Goal: Transaction & Acquisition: Purchase product/service

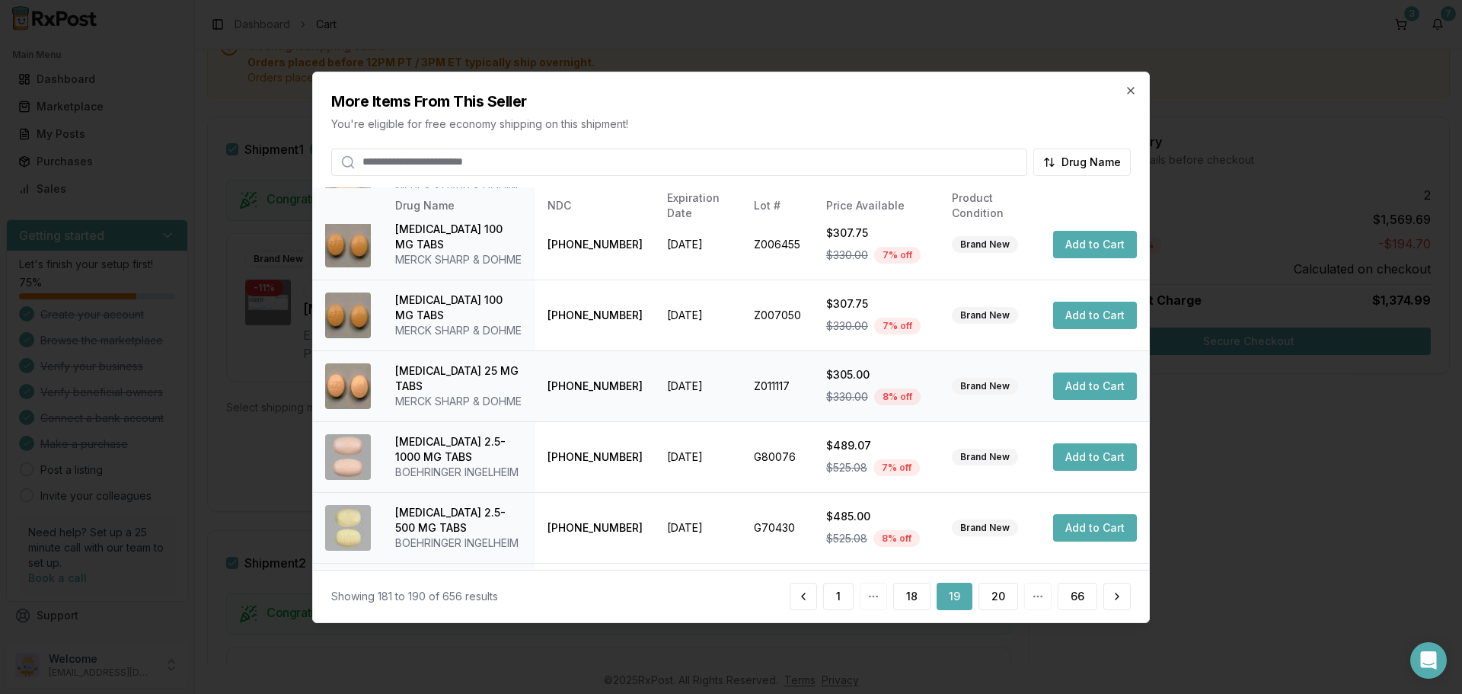
scroll to position [362, 0]
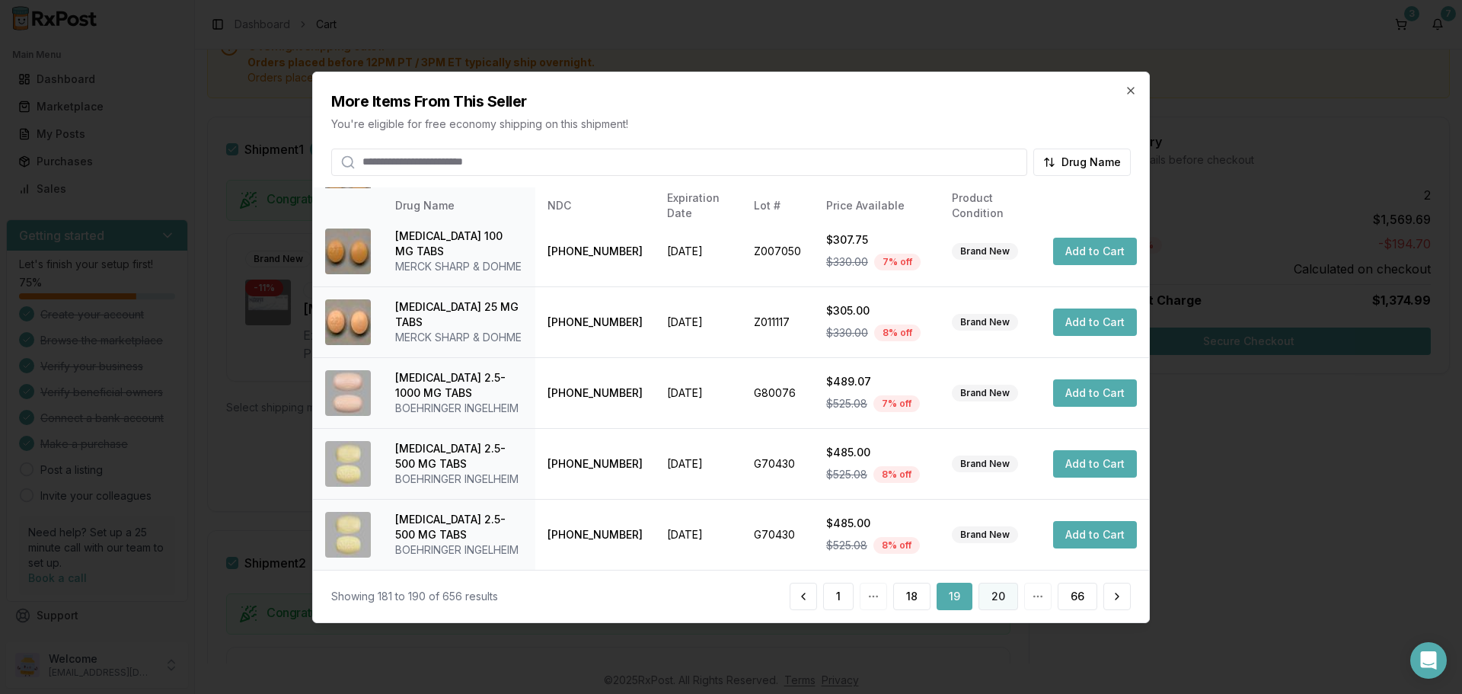
click at [995, 597] on button "20" at bounding box center [999, 596] width 40 height 27
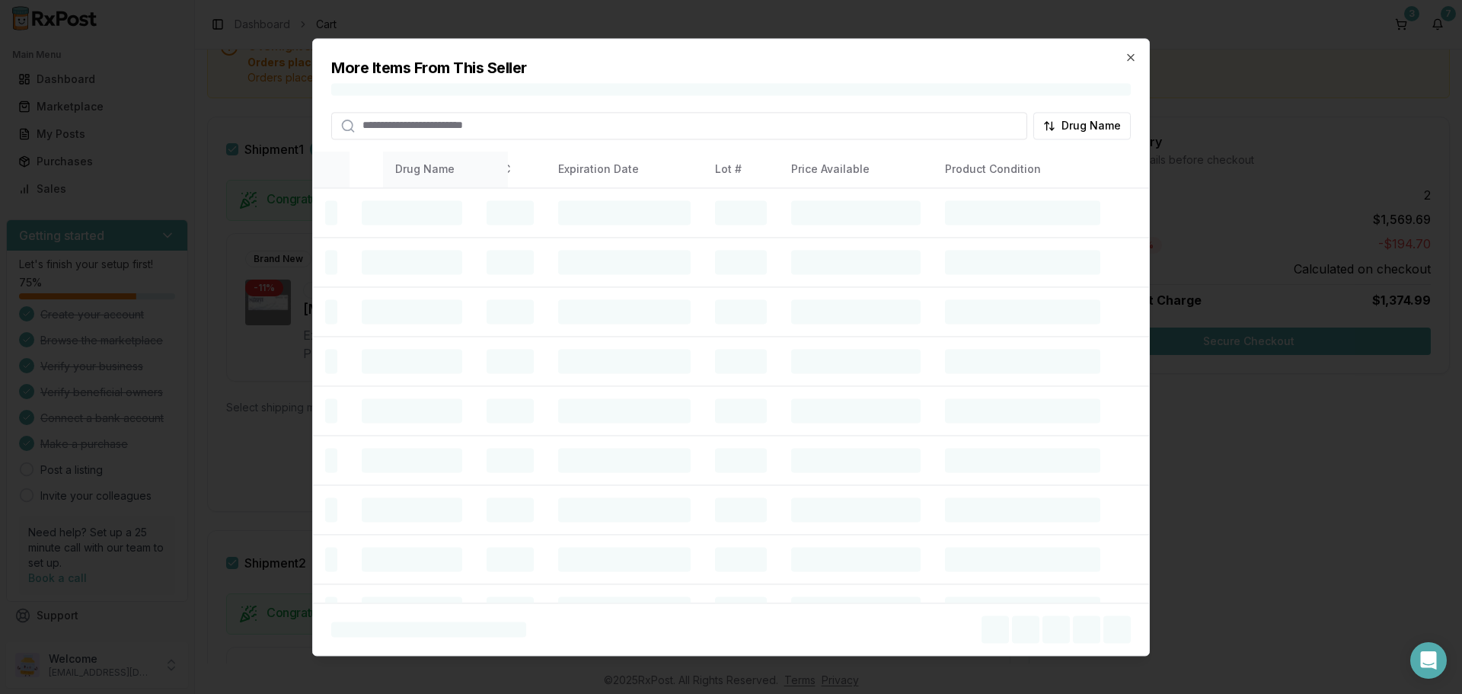
click at [1125, 64] on h2 "More Items From This Seller" at bounding box center [731, 67] width 800 height 21
click at [1129, 61] on icon "button" at bounding box center [1131, 57] width 12 height 12
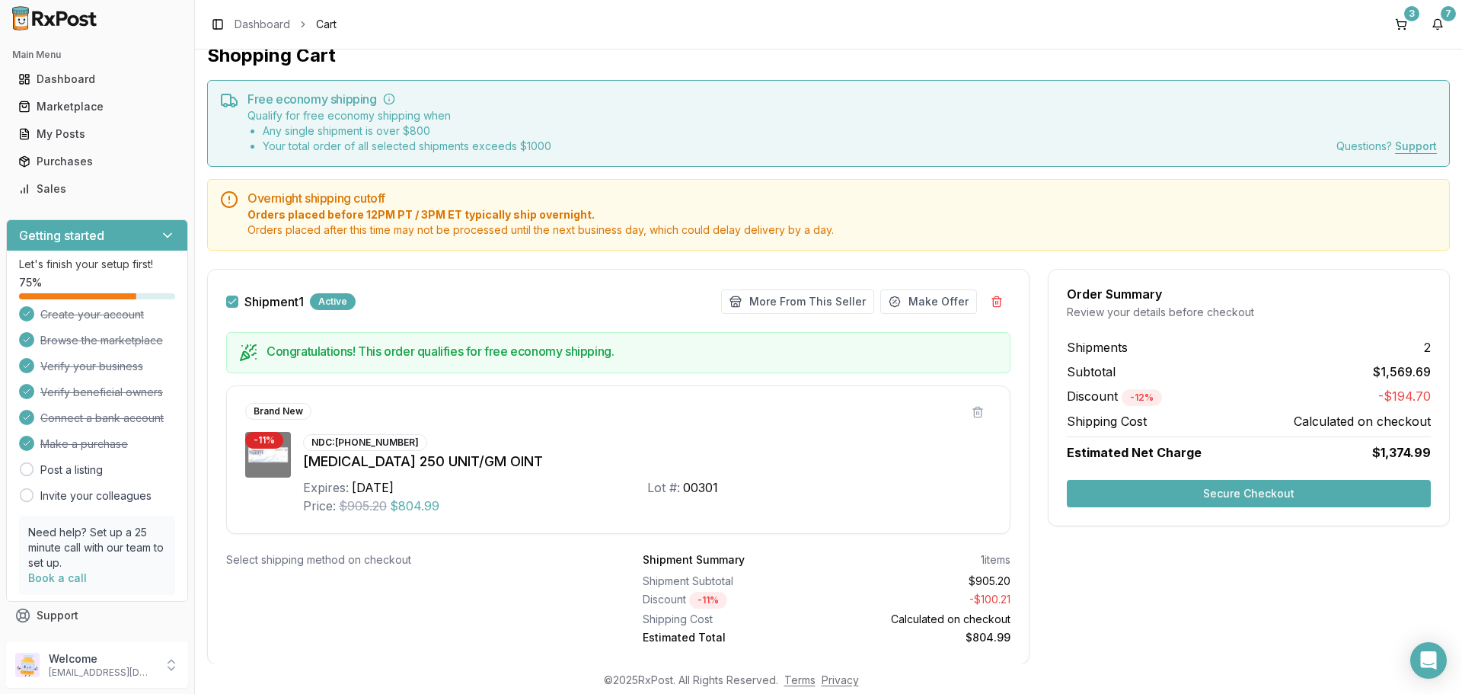
scroll to position [0, 0]
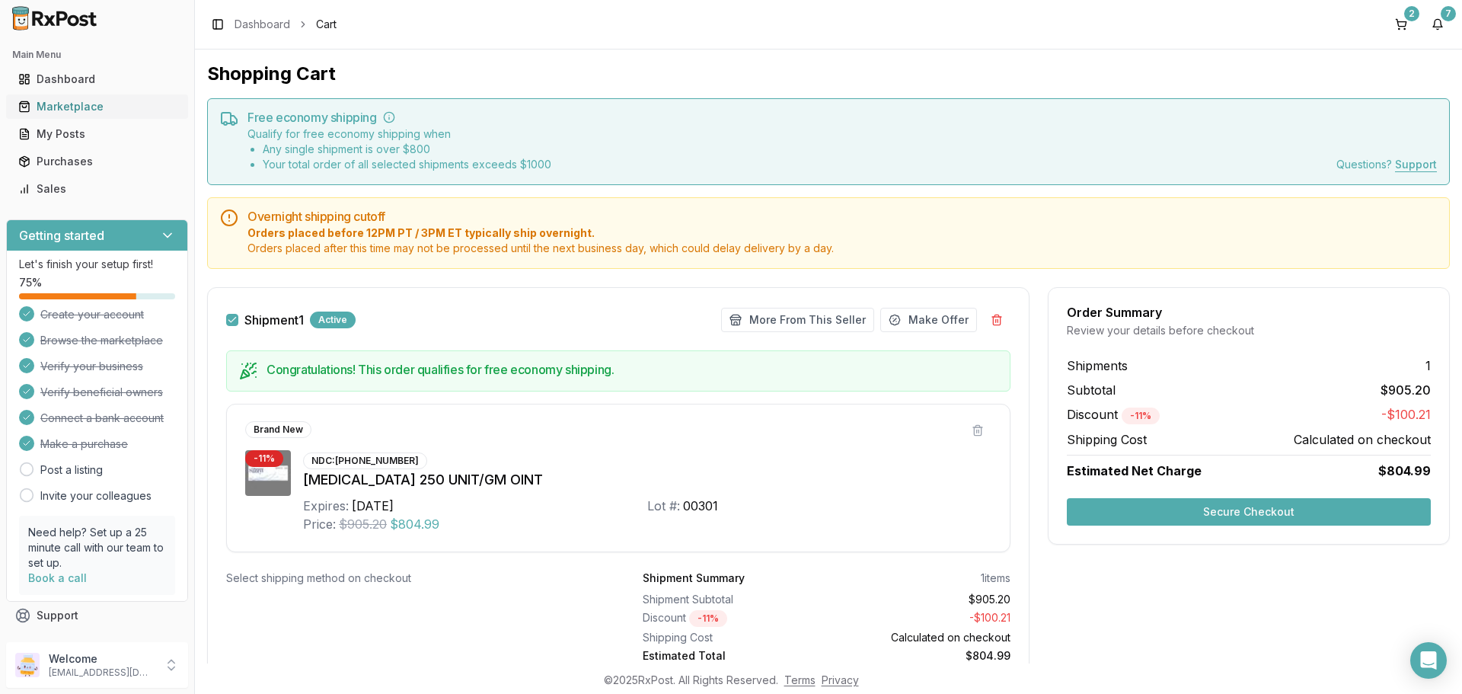
click at [59, 110] on div "Marketplace" at bounding box center [97, 106] width 158 height 15
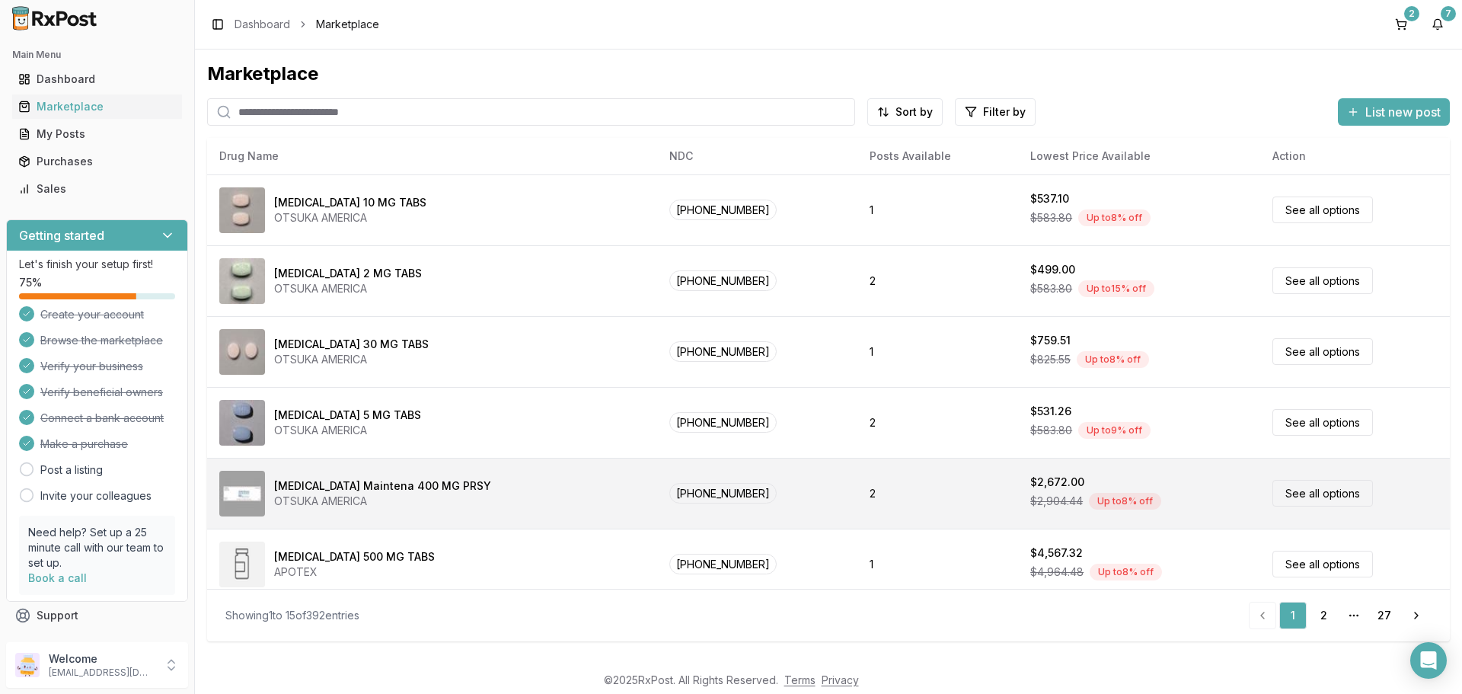
scroll to position [152, 0]
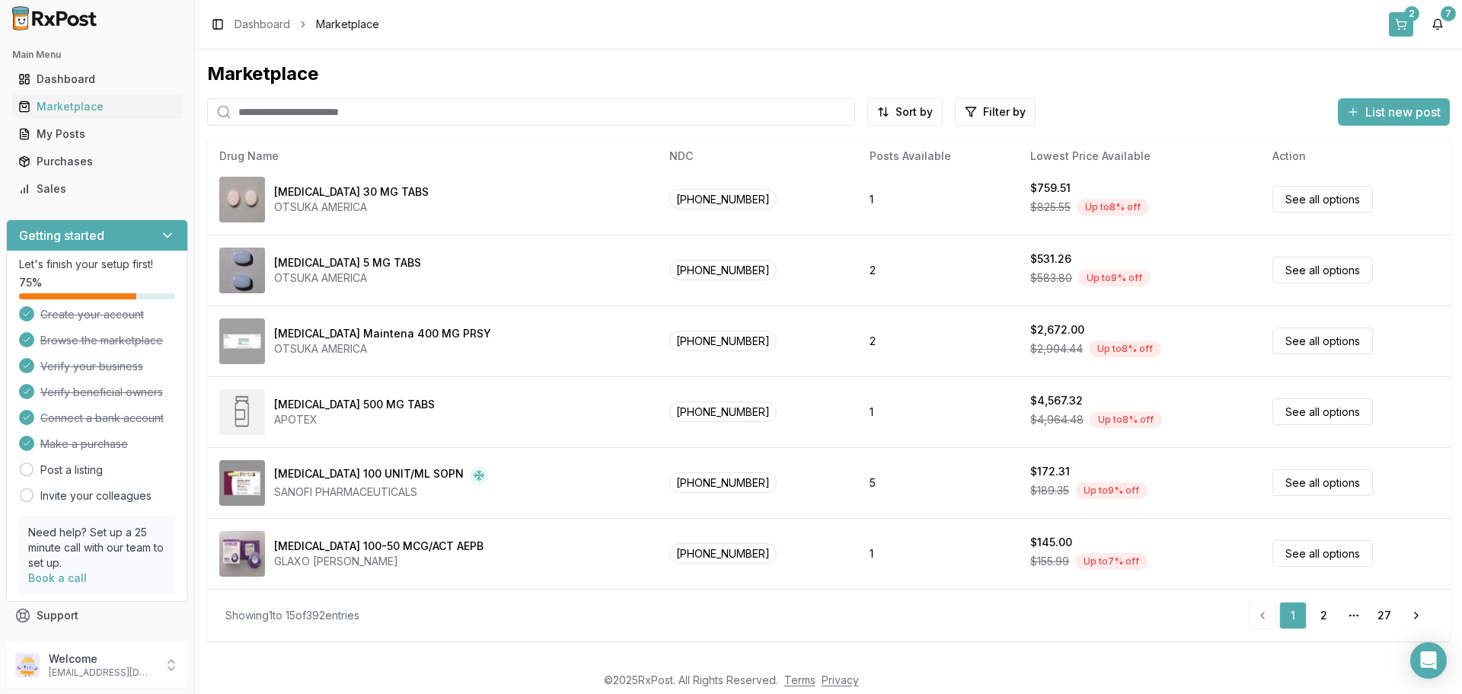
click at [1399, 28] on button "2" at bounding box center [1401, 24] width 24 height 24
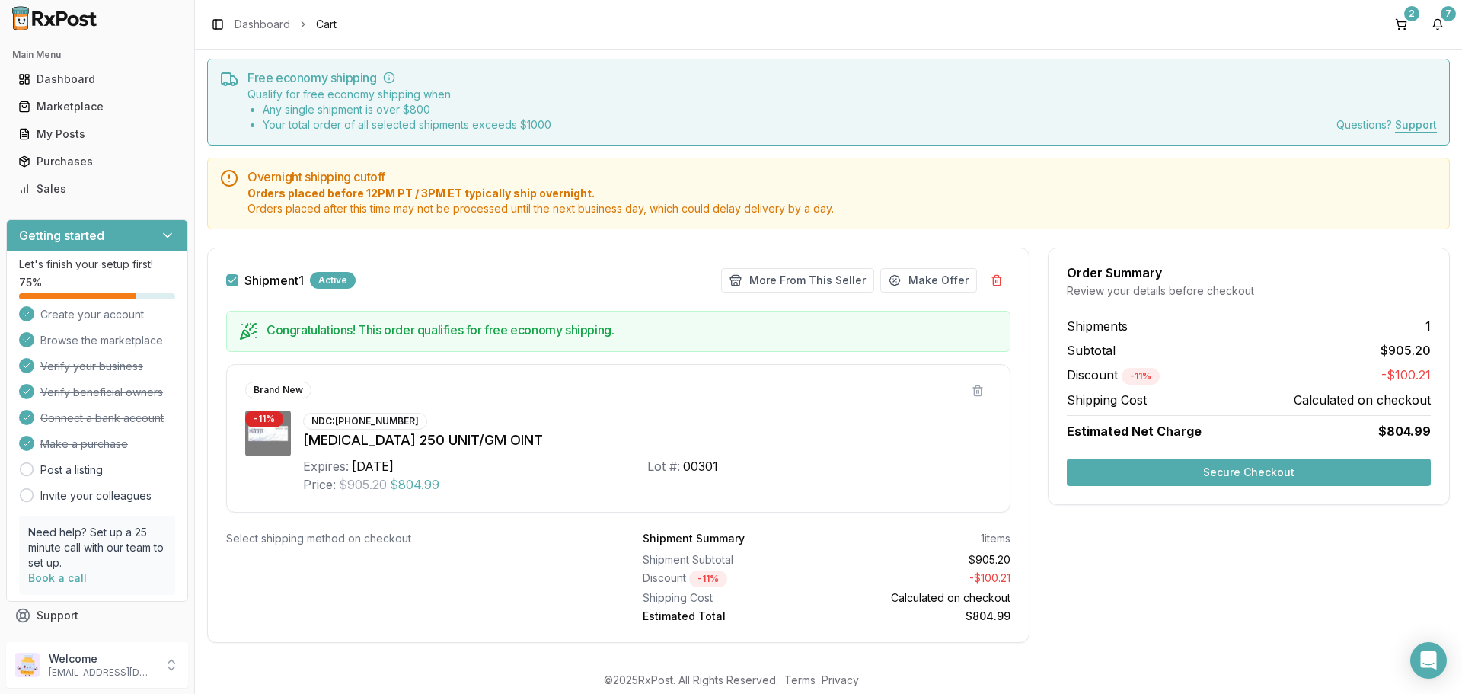
scroll to position [62, 0]
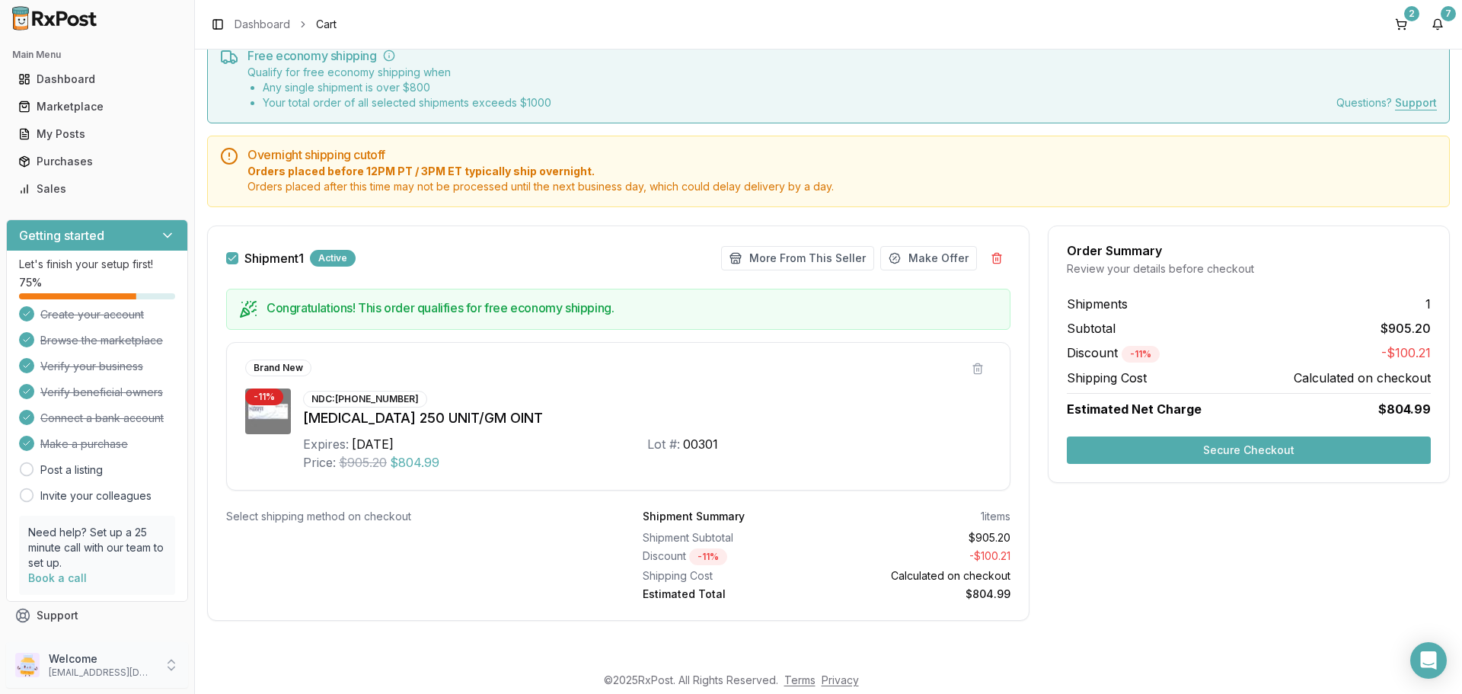
click at [167, 667] on icon at bounding box center [171, 664] width 15 height 15
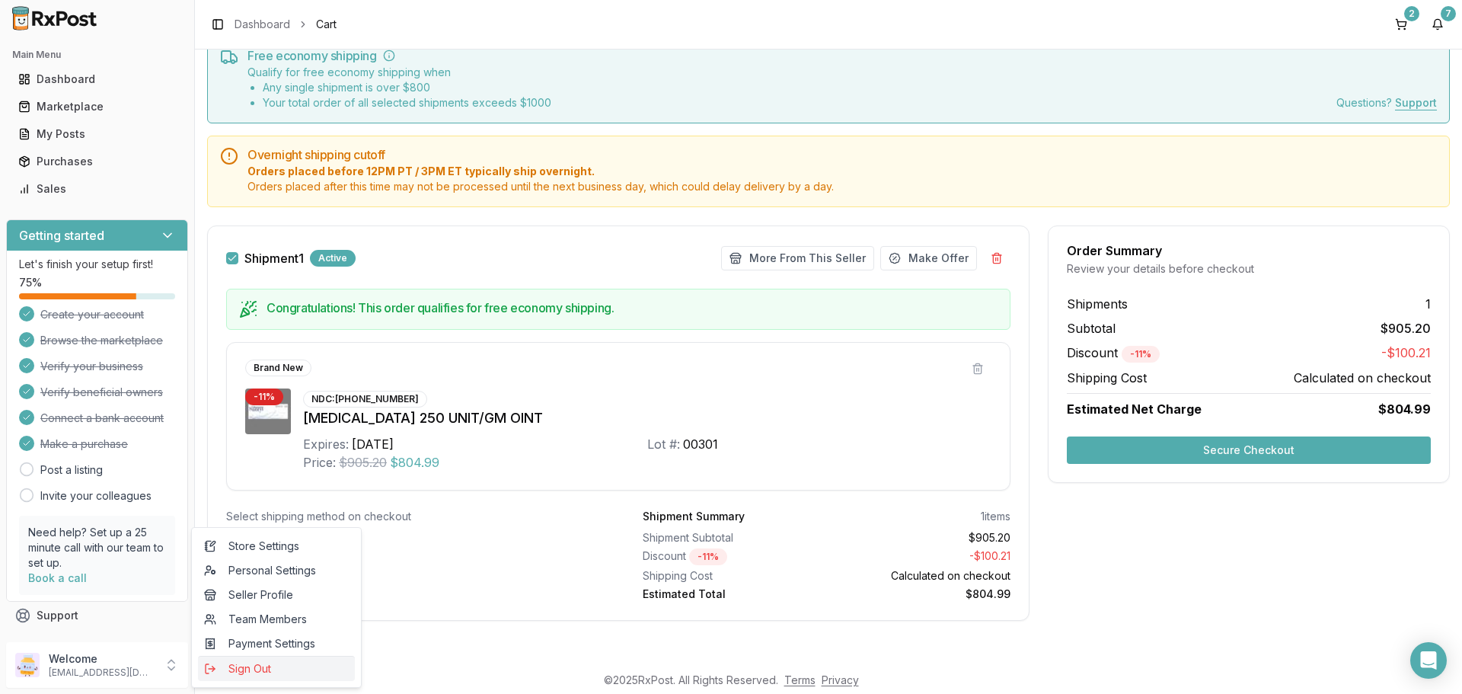
click at [242, 662] on span "Sign Out" at bounding box center [276, 668] width 145 height 15
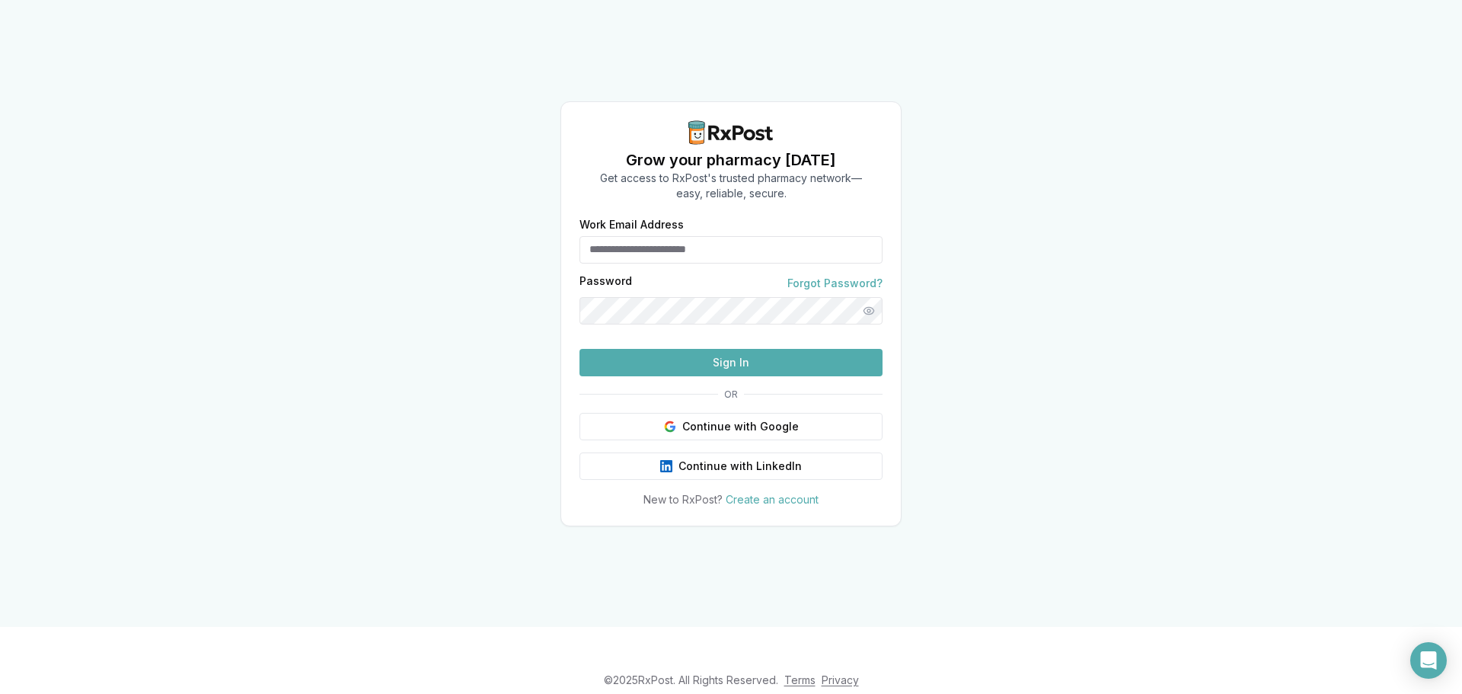
type input "**********"
click at [688, 376] on button "Sign In" at bounding box center [730, 362] width 303 height 27
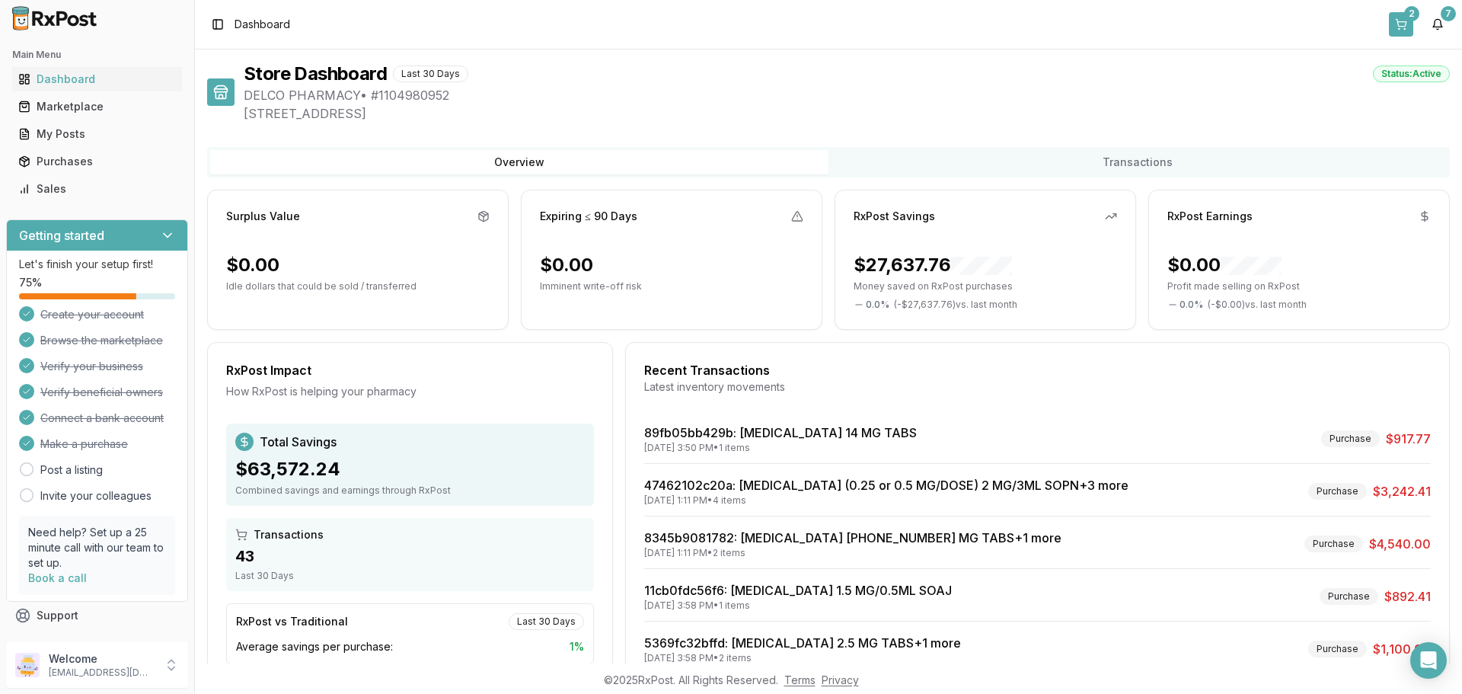
click at [1396, 27] on button "2" at bounding box center [1401, 24] width 24 height 24
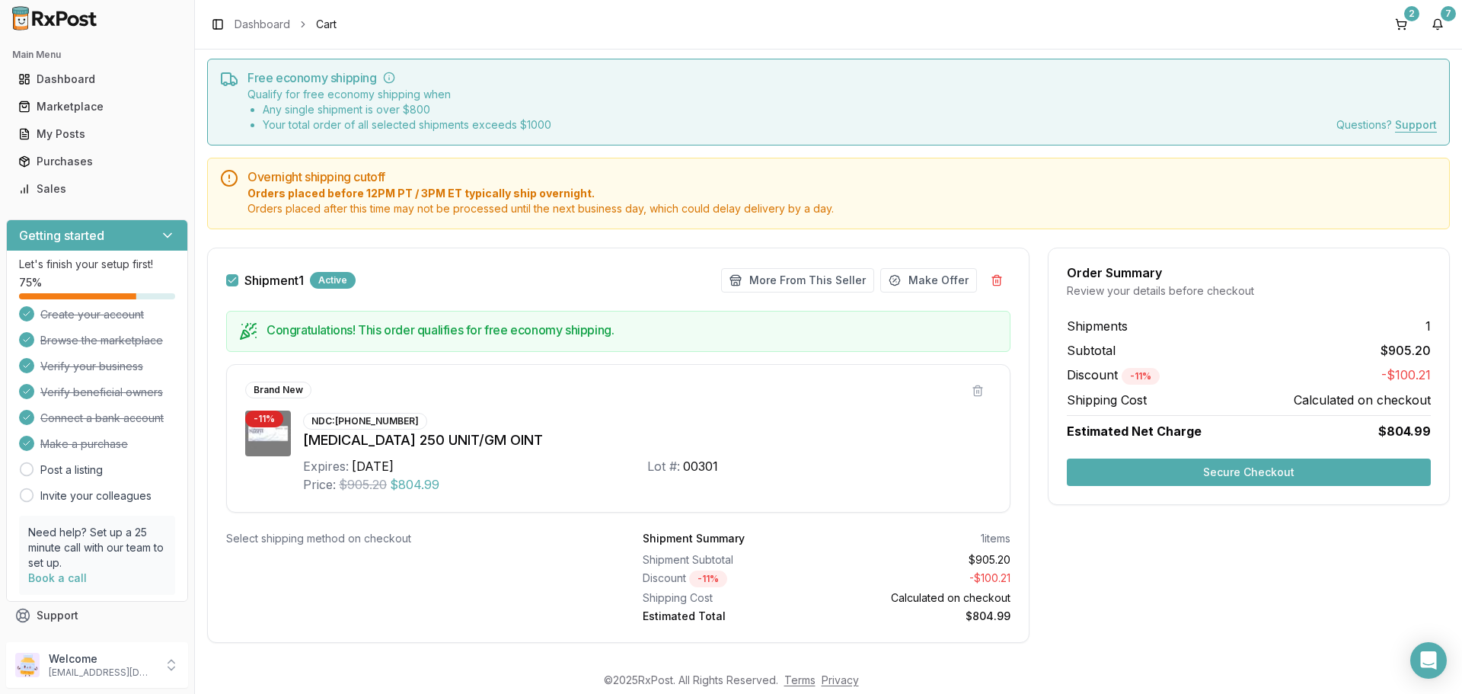
scroll to position [62, 0]
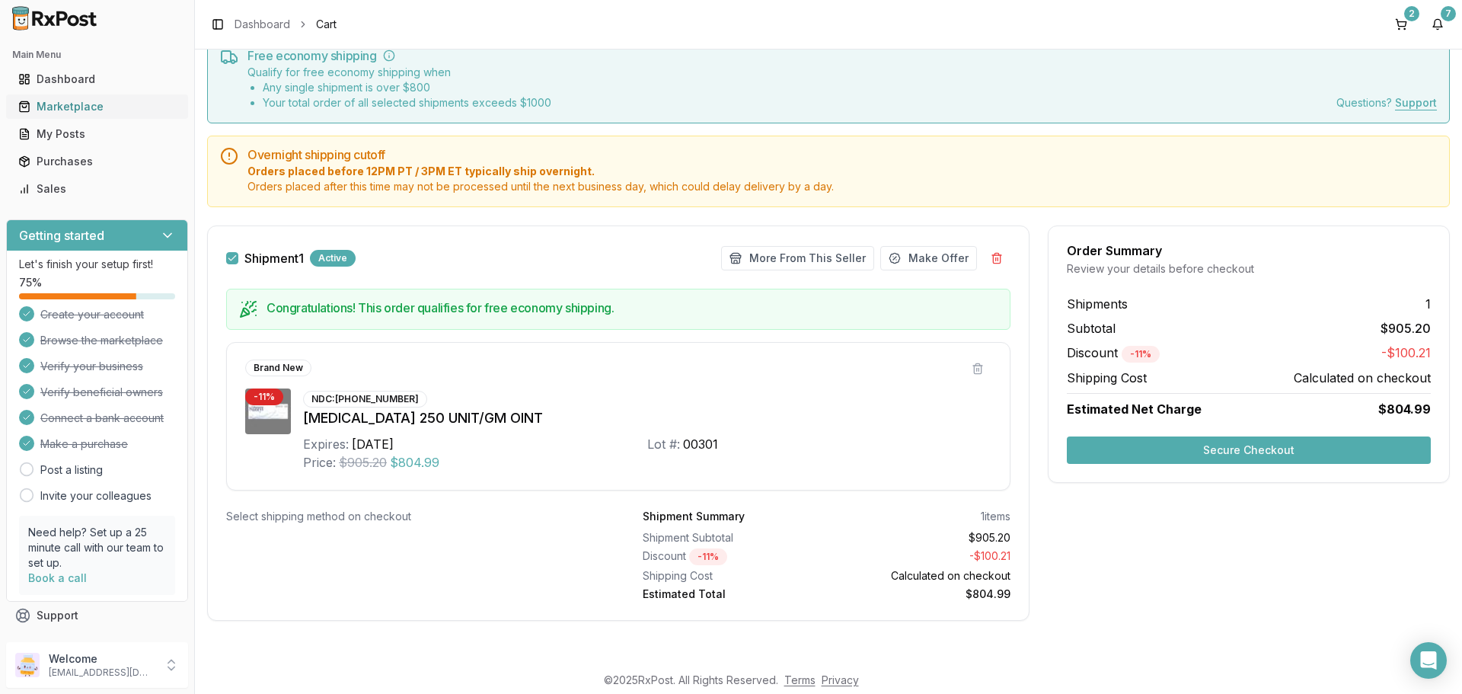
click at [81, 112] on div "Marketplace" at bounding box center [97, 106] width 158 height 15
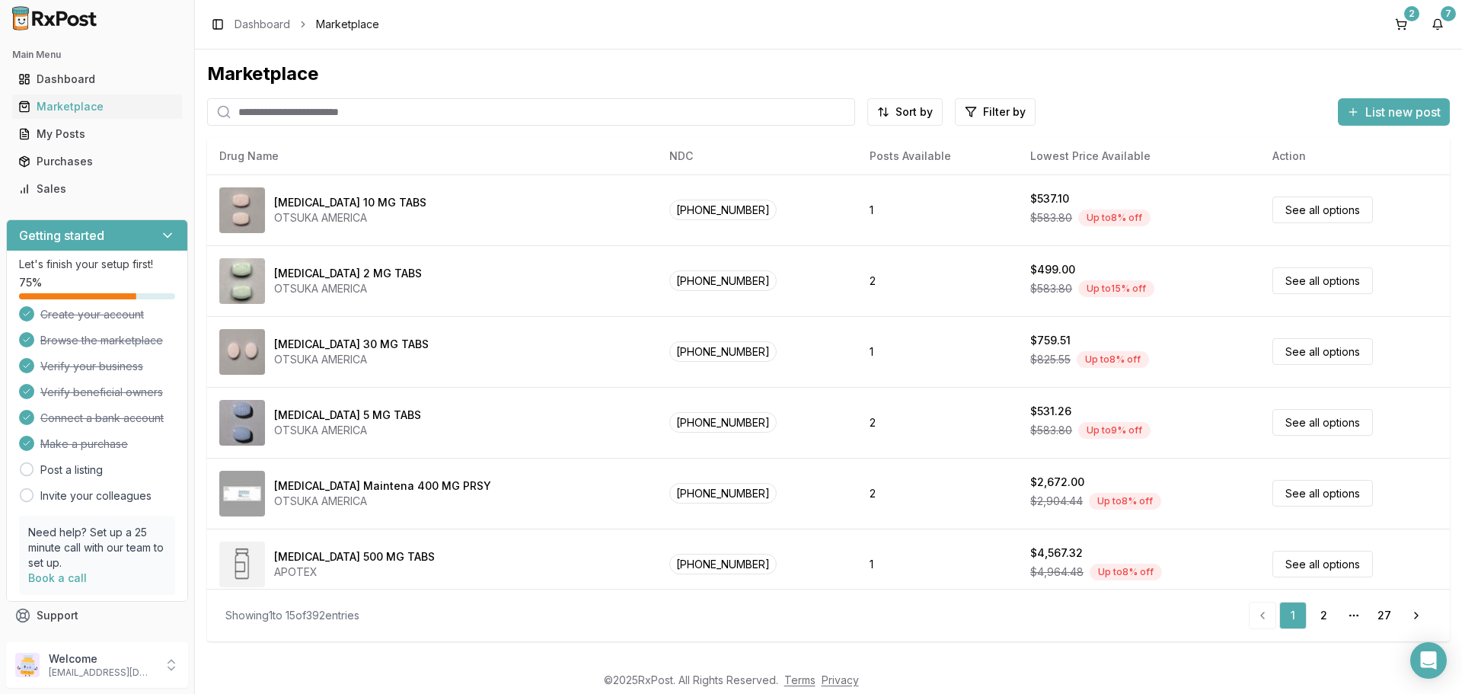
click at [308, 113] on input "search" at bounding box center [531, 111] width 648 height 27
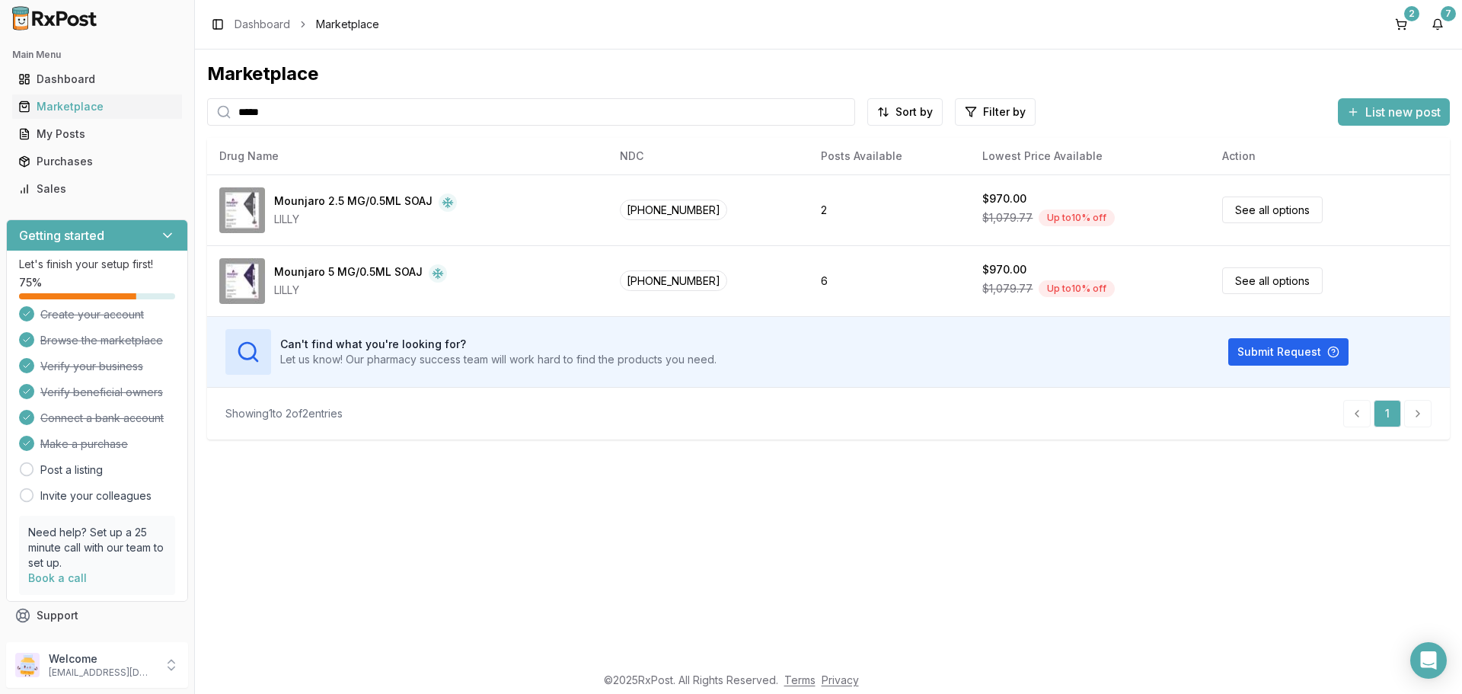
type input "*****"
click at [1406, 22] on button "2" at bounding box center [1401, 24] width 24 height 24
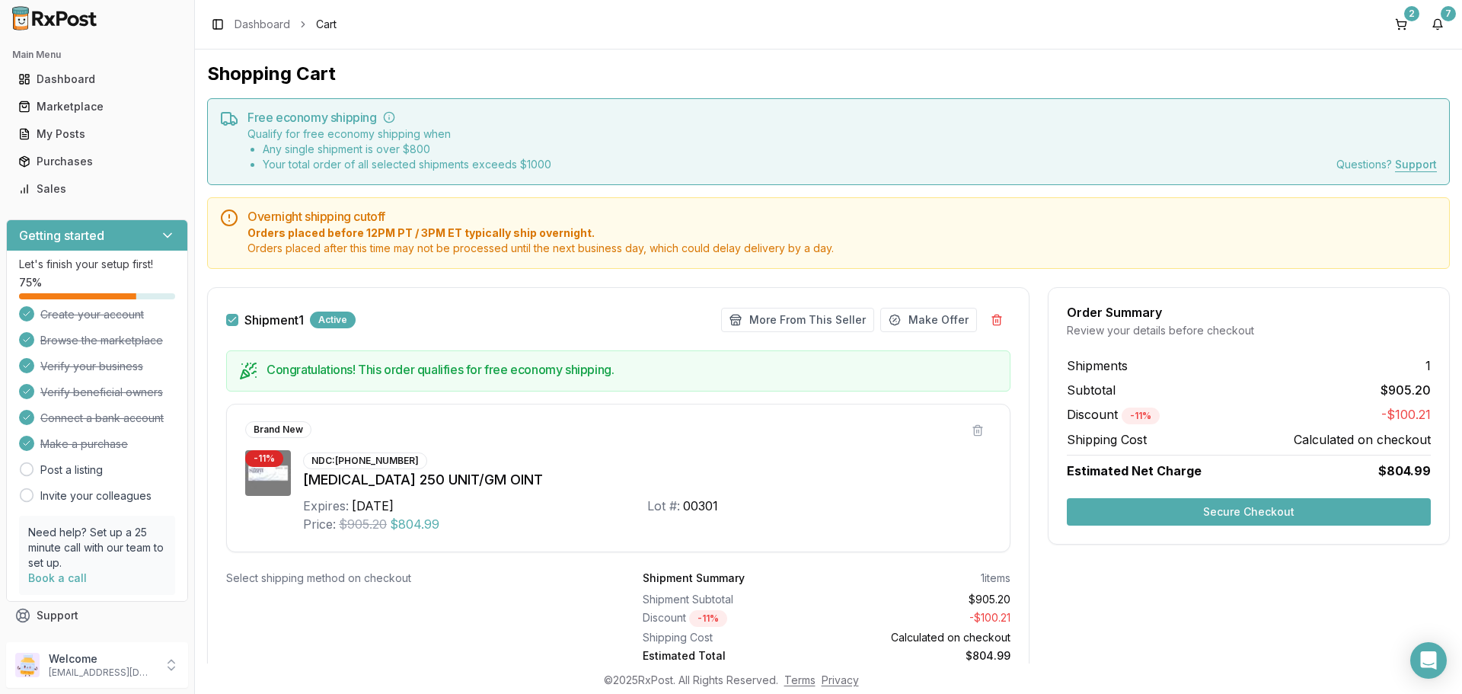
scroll to position [62, 0]
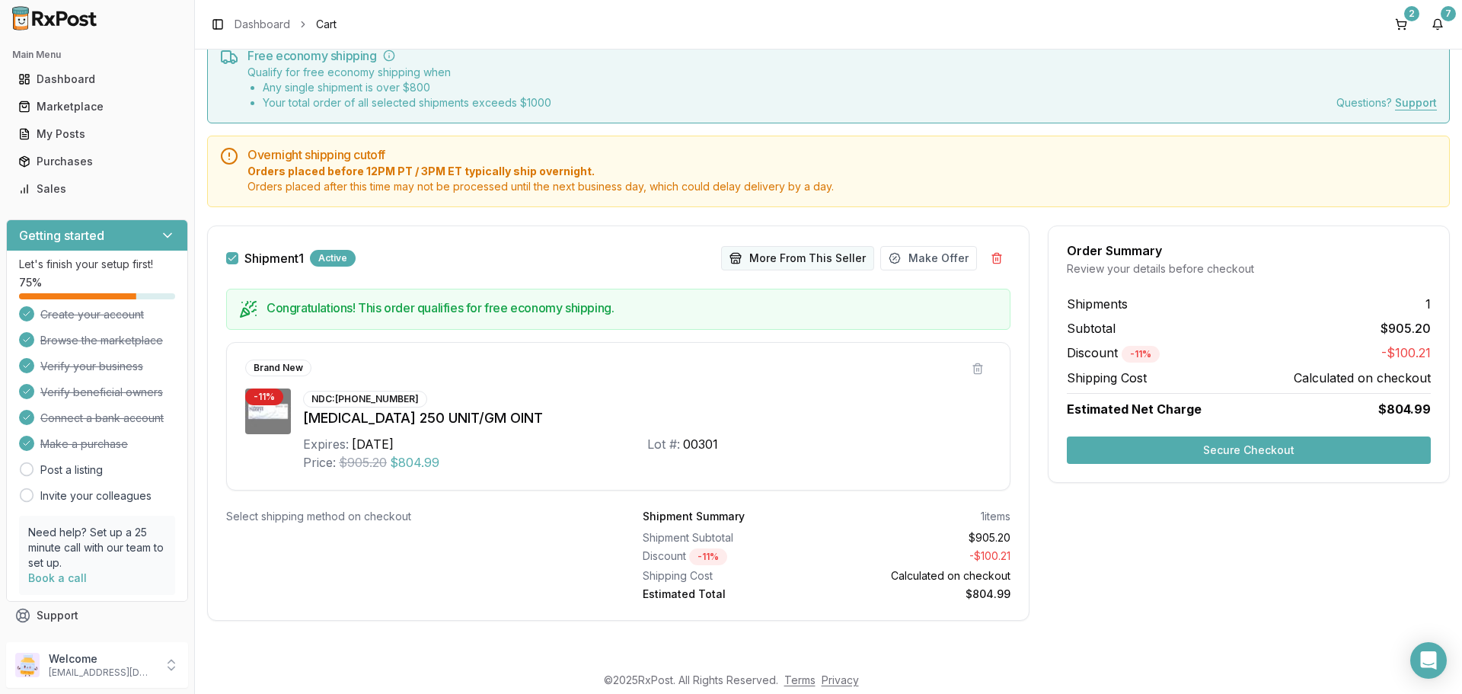
click at [793, 259] on button "More From This Seller" at bounding box center [797, 258] width 153 height 24
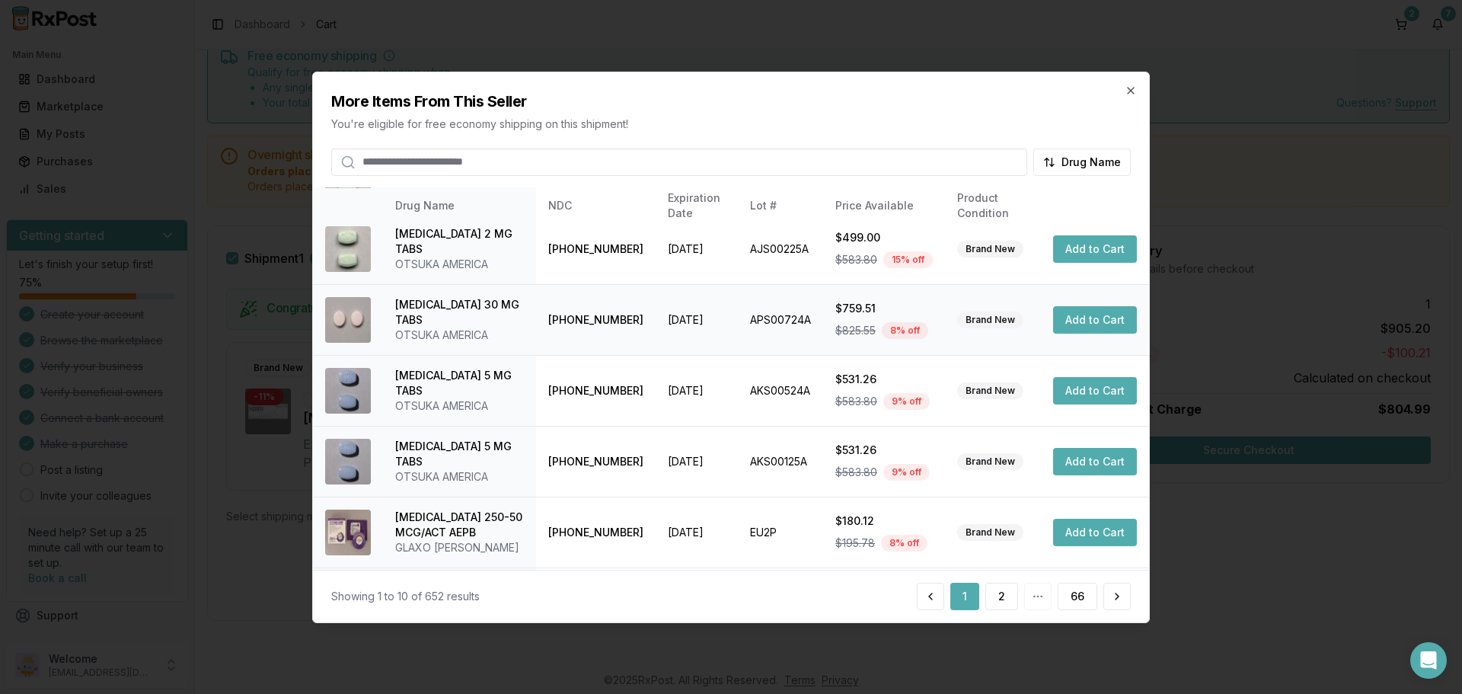
scroll to position [362, 0]
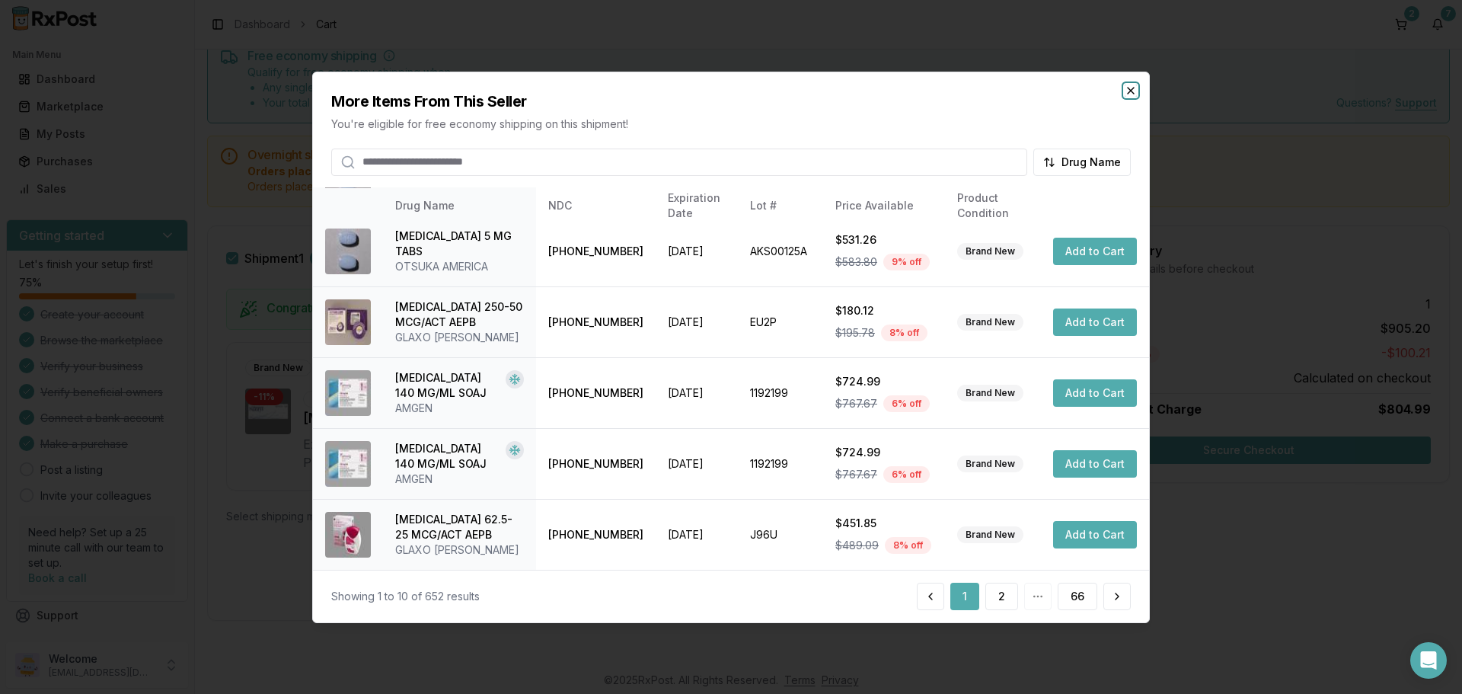
click at [1131, 89] on icon "button" at bounding box center [1131, 90] width 12 height 12
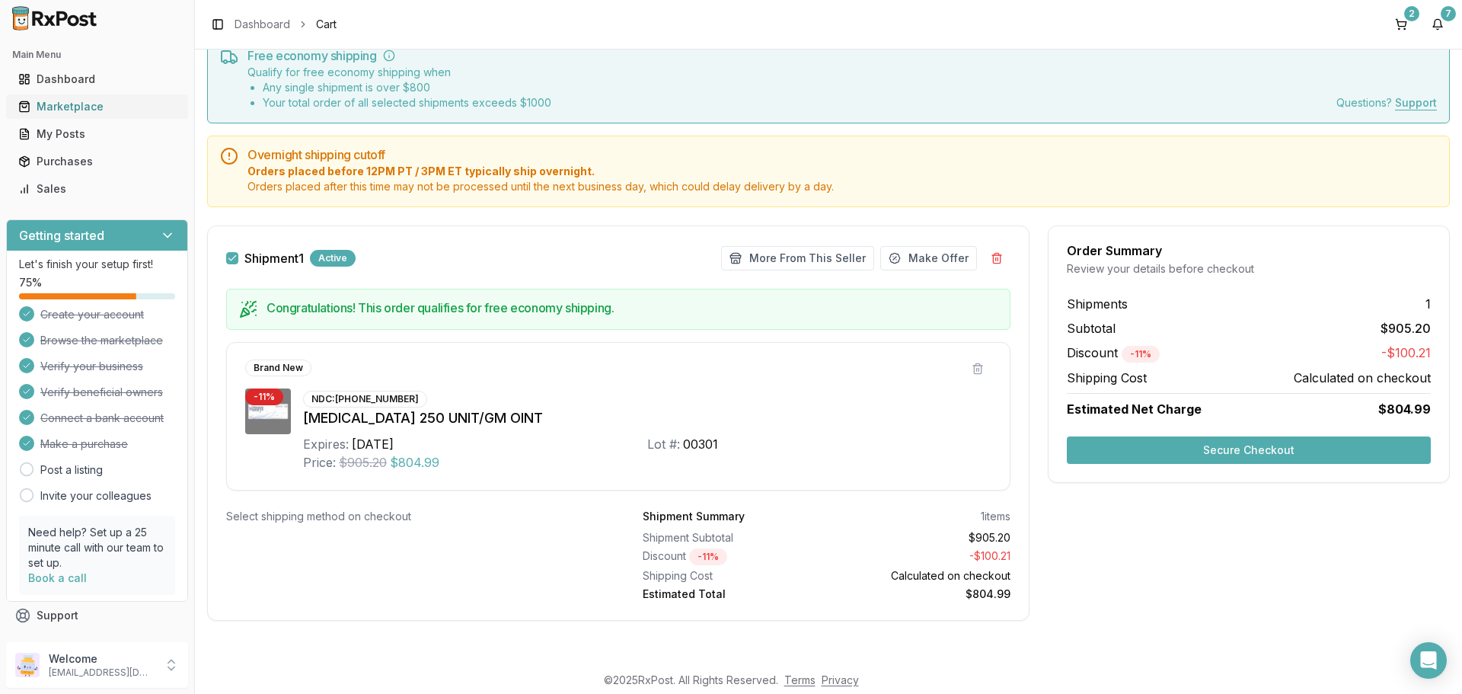
click at [53, 106] on div "Marketplace" at bounding box center [97, 106] width 158 height 15
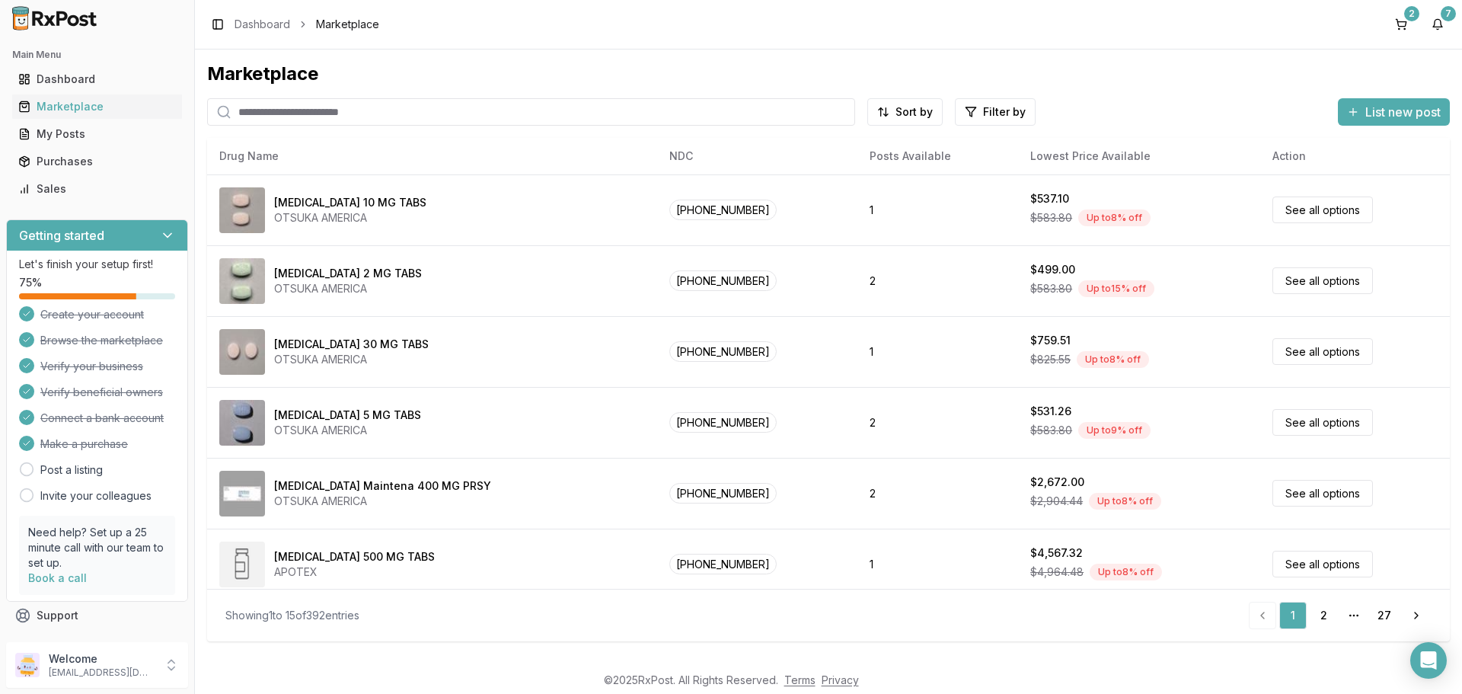
click at [305, 117] on input "search" at bounding box center [531, 111] width 648 height 27
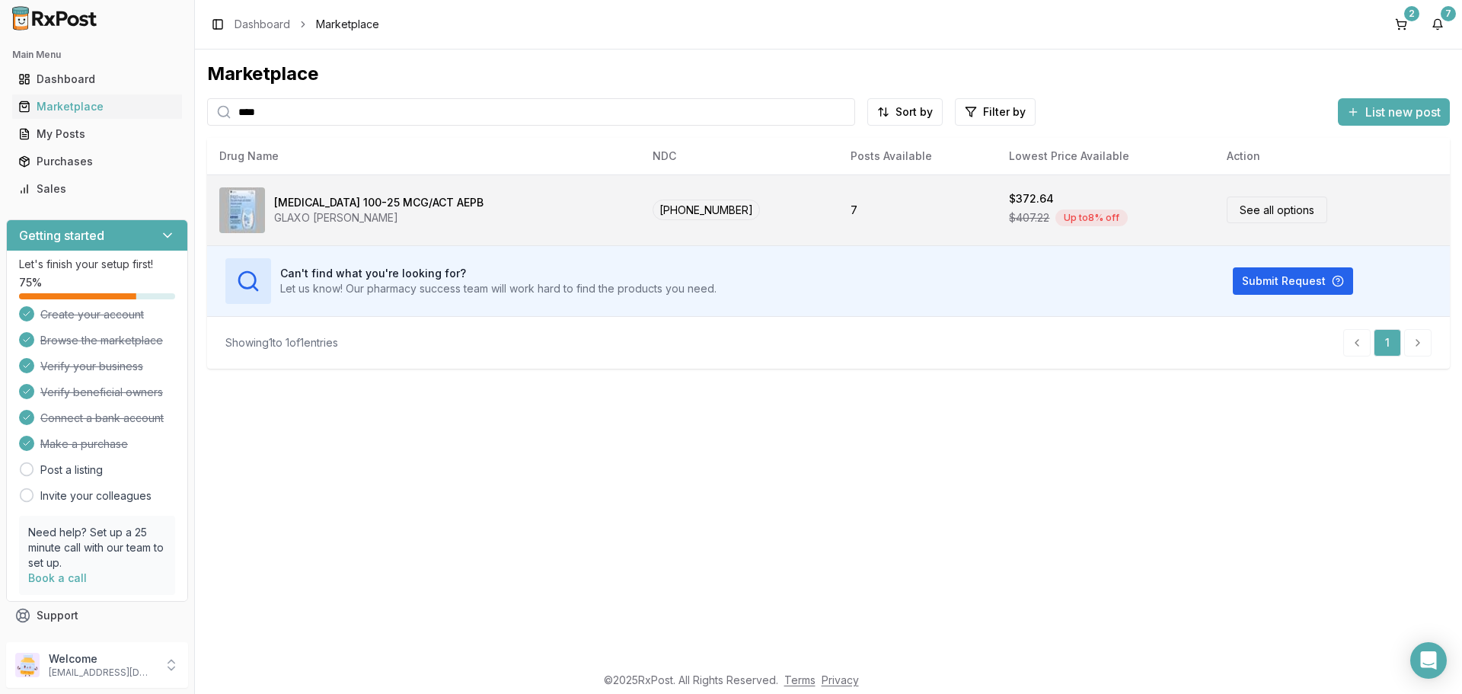
type input "****"
click at [1249, 210] on link "See all options" at bounding box center [1277, 209] width 101 height 27
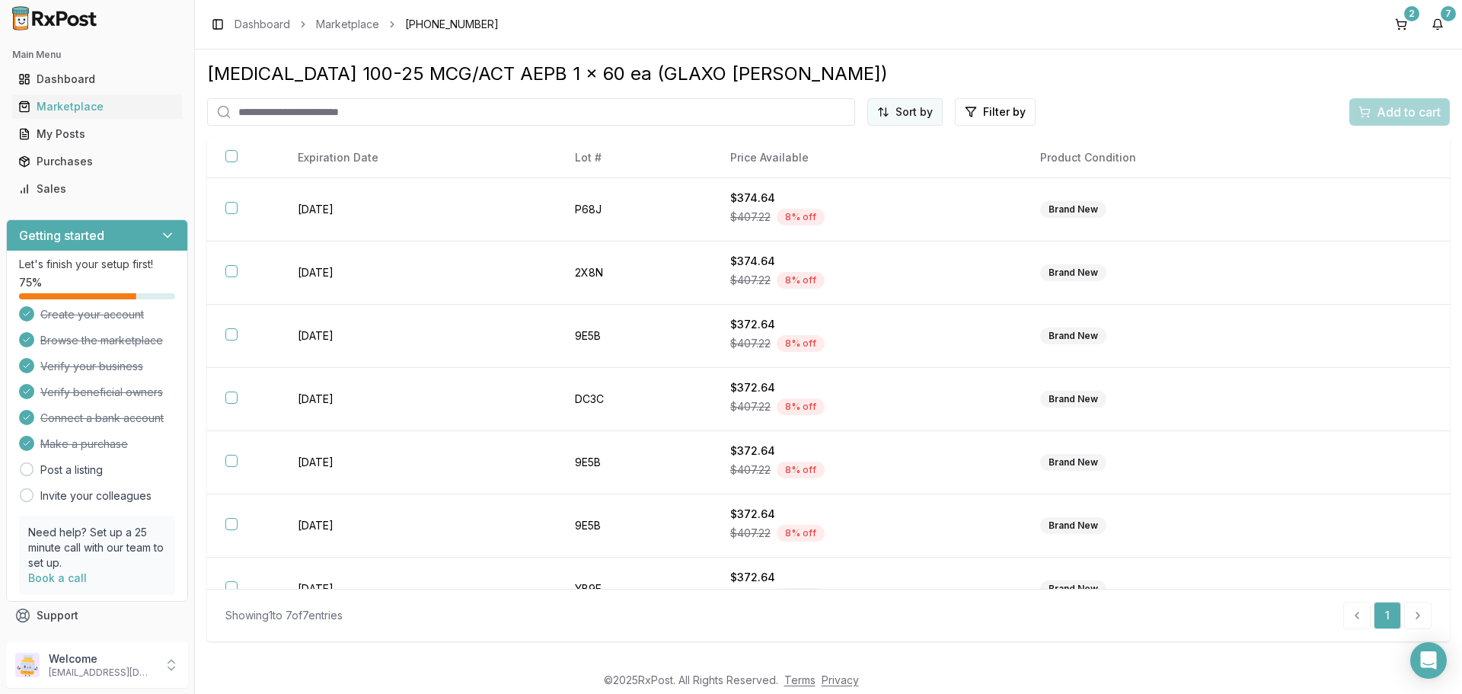
click at [898, 117] on html "Main Menu Dashboard Marketplace My Posts Purchases Sales Getting started Let's …" at bounding box center [731, 347] width 1462 height 694
click at [859, 168] on div "Price (Low to High)" at bounding box center [868, 169] width 145 height 24
click at [84, 112] on div "Marketplace" at bounding box center [97, 106] width 158 height 15
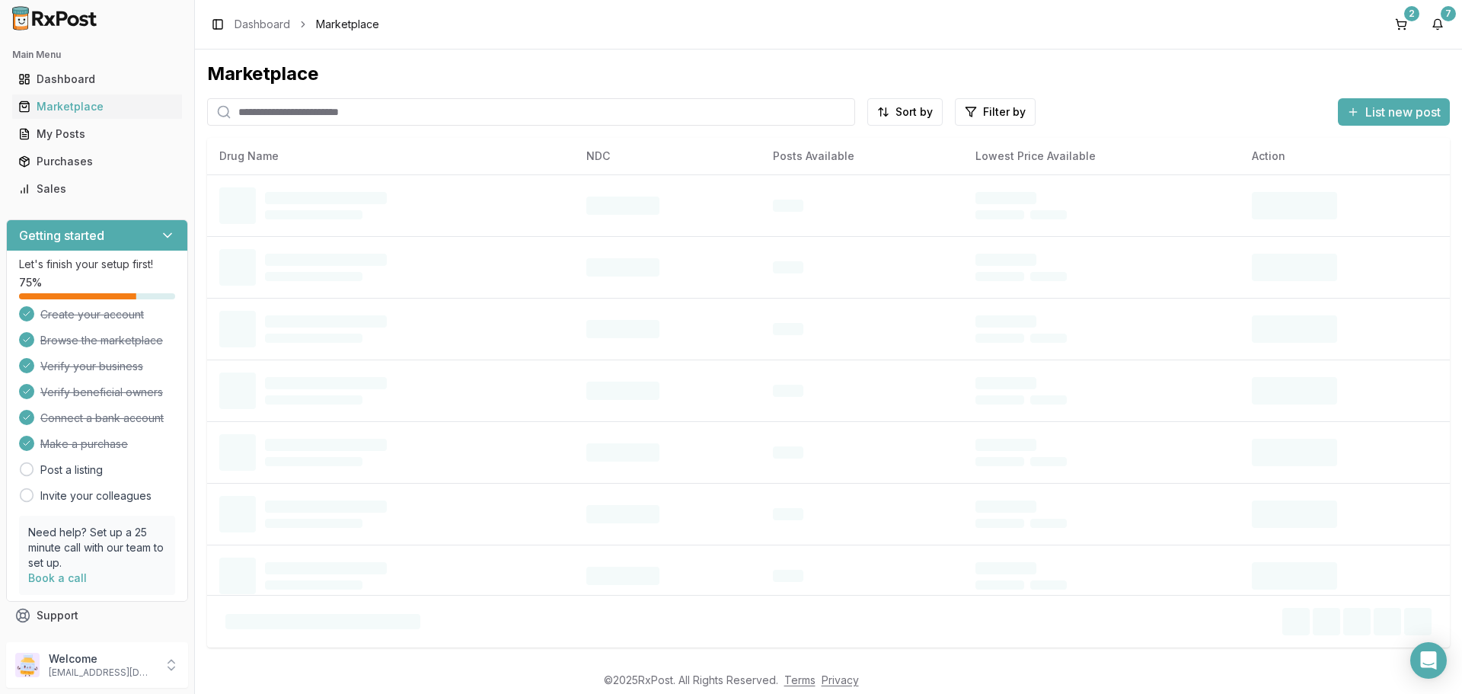
click at [343, 113] on input "search" at bounding box center [531, 111] width 648 height 27
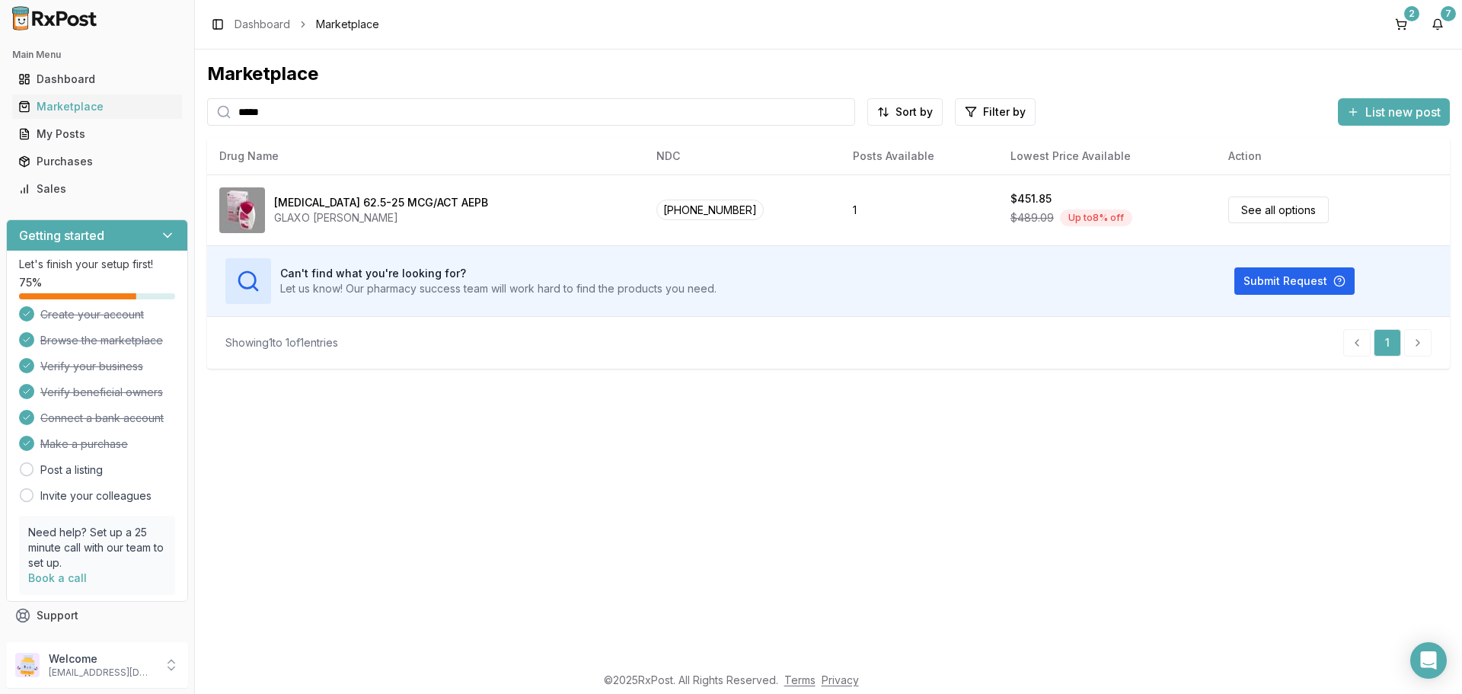
drag, startPoint x: 311, startPoint y: 120, endPoint x: 68, endPoint y: 119, distance: 242.9
click at [68, 119] on div "Main Menu Dashboard Marketplace My Posts Purchases Sales Getting started Let's …" at bounding box center [731, 347] width 1462 height 694
type input "*******"
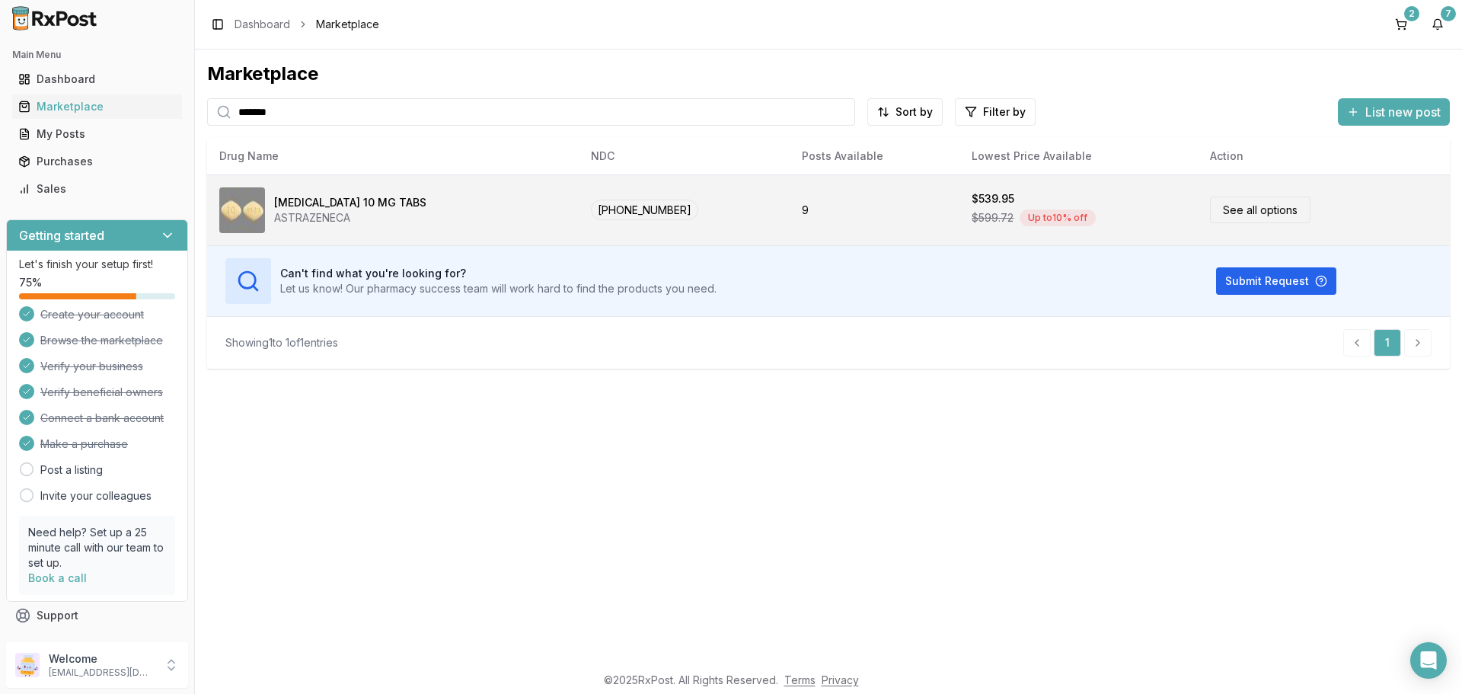
click at [1242, 213] on link "See all options" at bounding box center [1260, 209] width 101 height 27
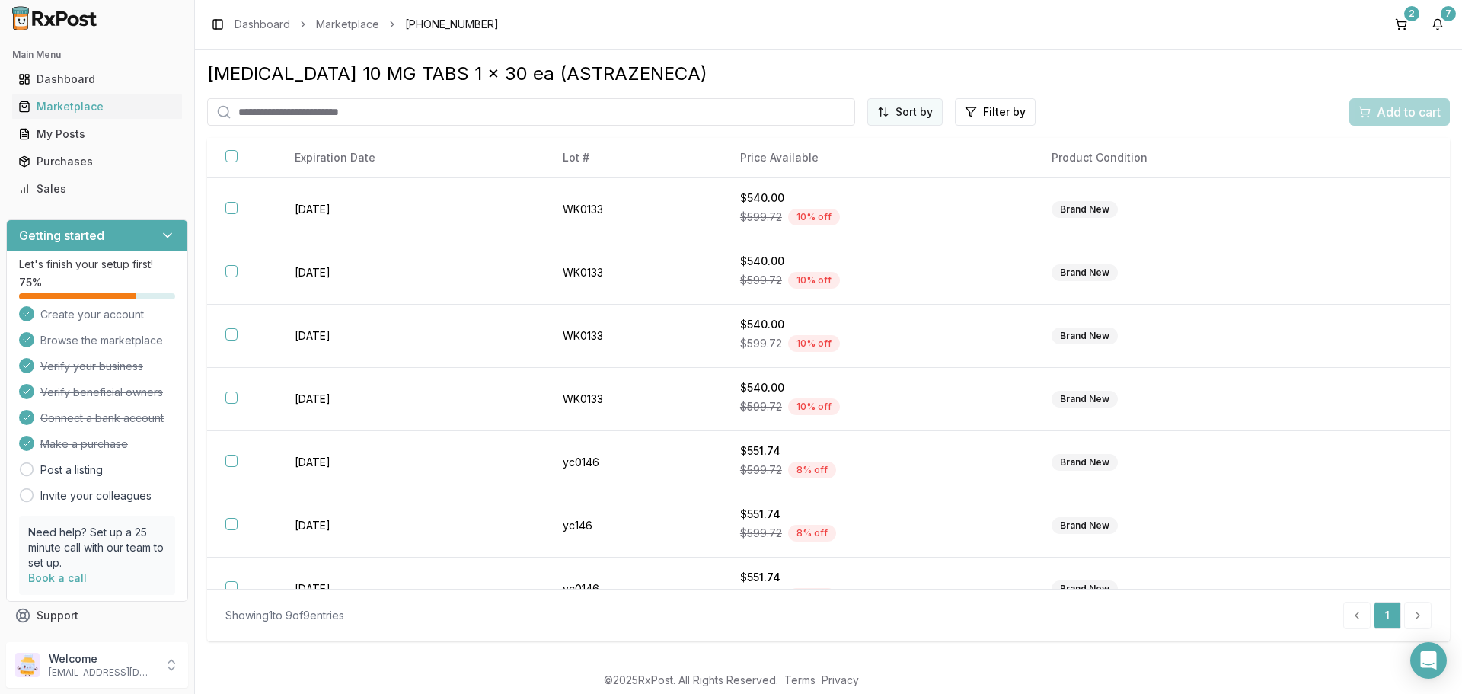
click at [909, 113] on html "Main Menu Dashboard Marketplace My Posts Purchases Sales Getting started Let's …" at bounding box center [731, 347] width 1462 height 694
click at [844, 164] on div "Price (Low to High)" at bounding box center [868, 169] width 145 height 24
click at [62, 110] on div "Marketplace" at bounding box center [97, 106] width 158 height 15
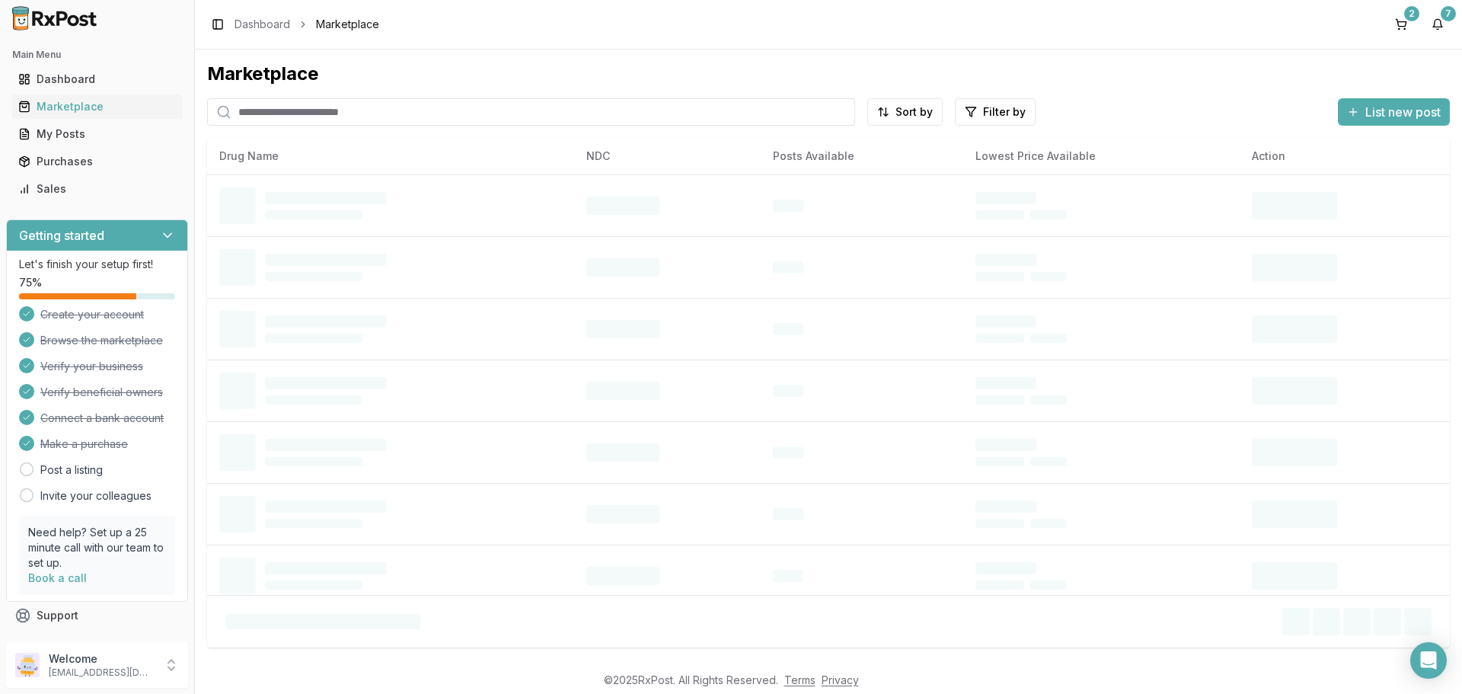
click at [301, 110] on input "search" at bounding box center [531, 111] width 648 height 27
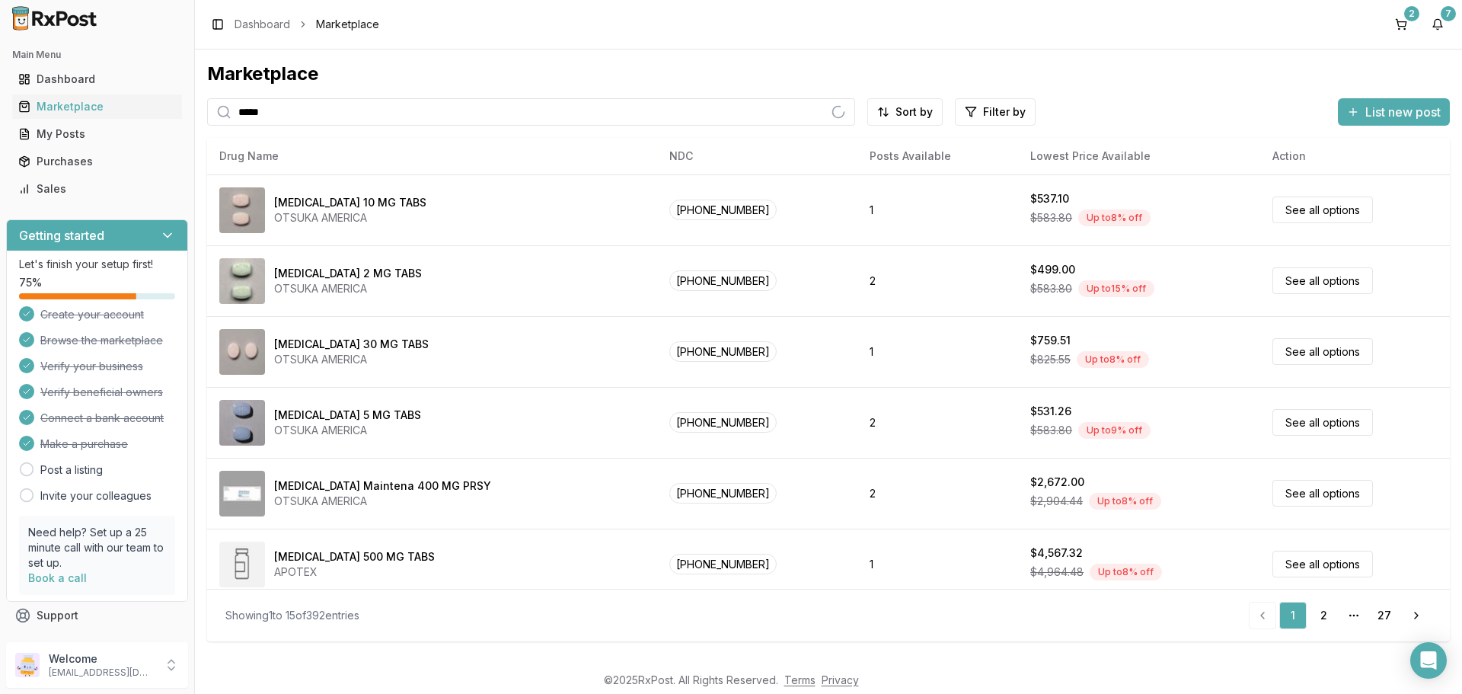
type input "*********"
